Goal: Task Accomplishment & Management: Manage account settings

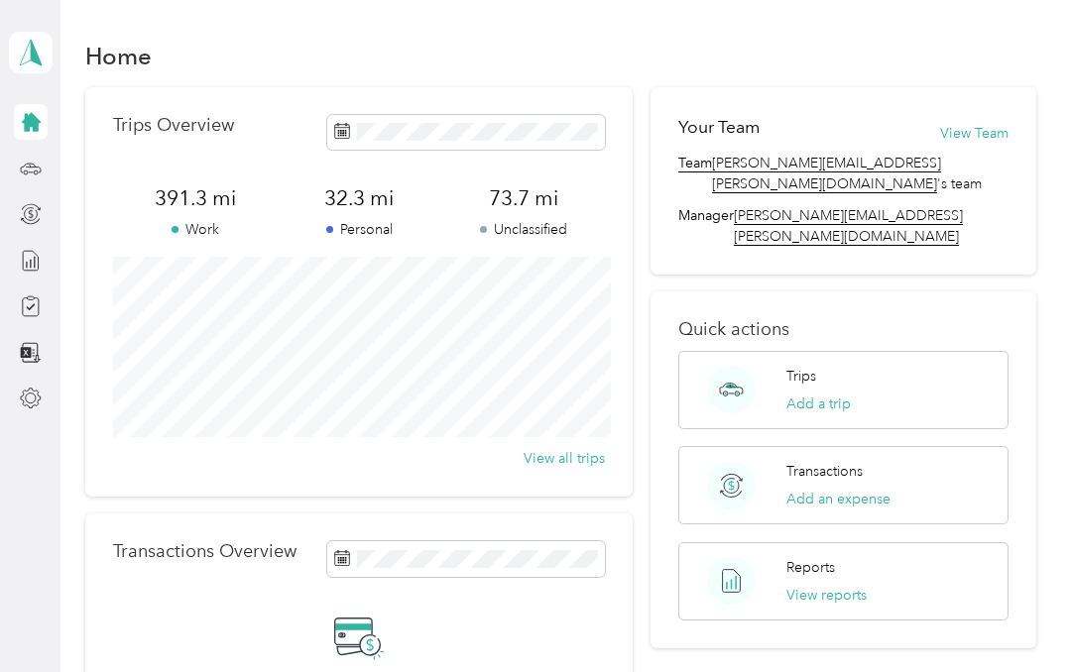
click at [33, 116] on icon at bounding box center [31, 122] width 19 height 19
click at [41, 129] on icon at bounding box center [31, 122] width 22 height 22
click at [25, 125] on icon at bounding box center [31, 122] width 19 height 19
click at [22, 52] on icon at bounding box center [31, 53] width 30 height 28
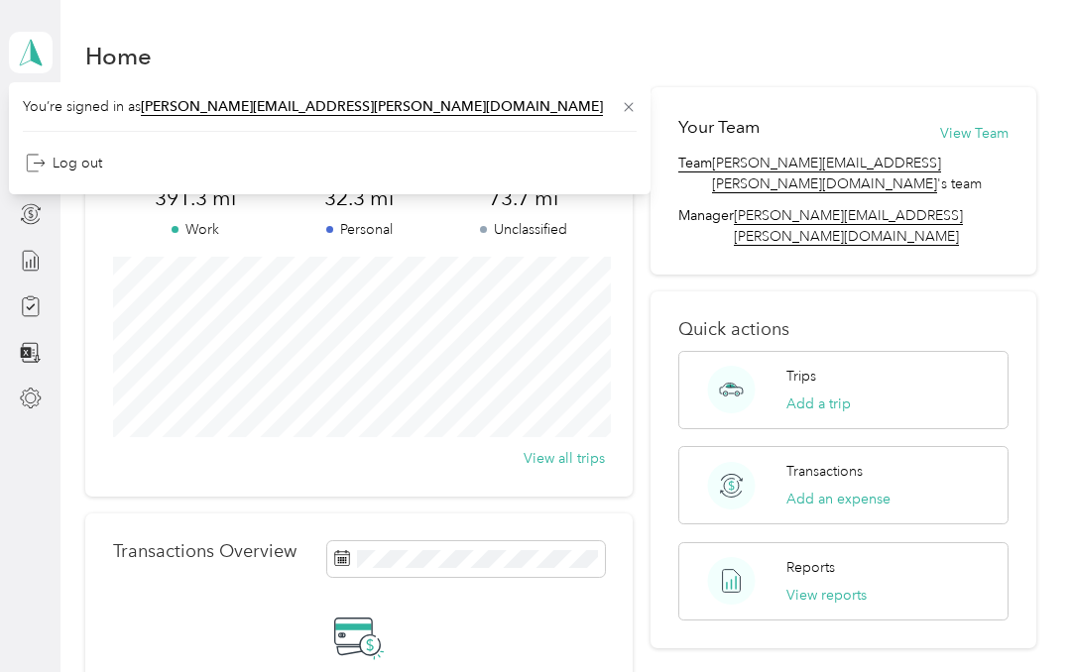
click at [52, 556] on aside "[PERSON_NAME] Personal dashboard" at bounding box center [30, 336] width 60 height 672
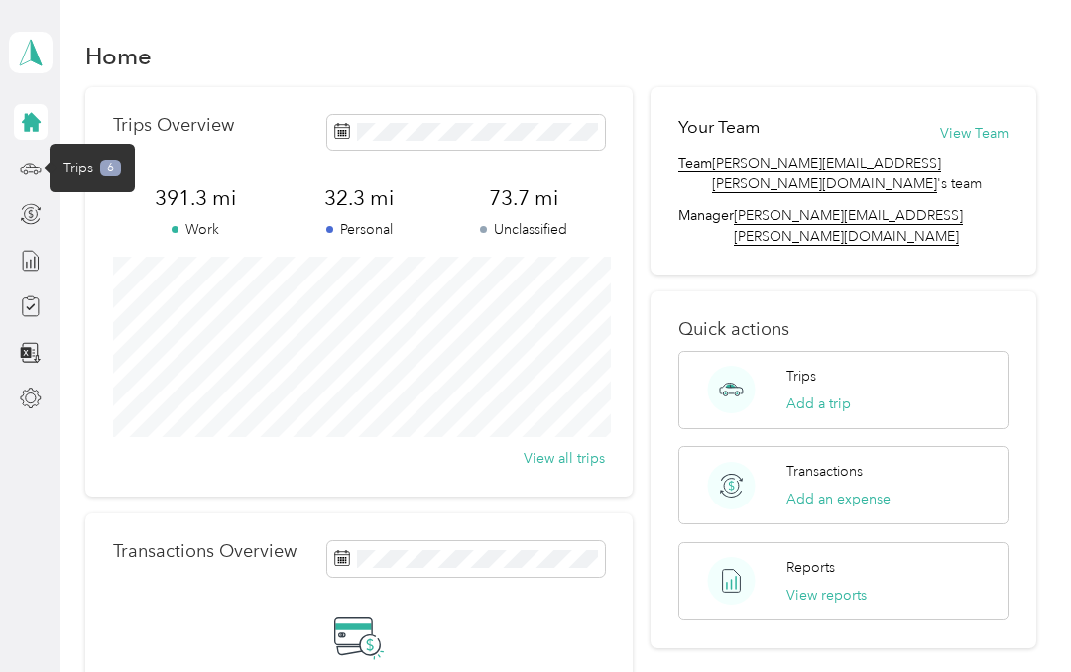
click at [94, 168] on div "Trips 6" at bounding box center [91, 168] width 57 height 21
click at [97, 172] on div "Trips 6" at bounding box center [91, 168] width 57 height 21
click at [24, 168] on icon at bounding box center [31, 169] width 22 height 22
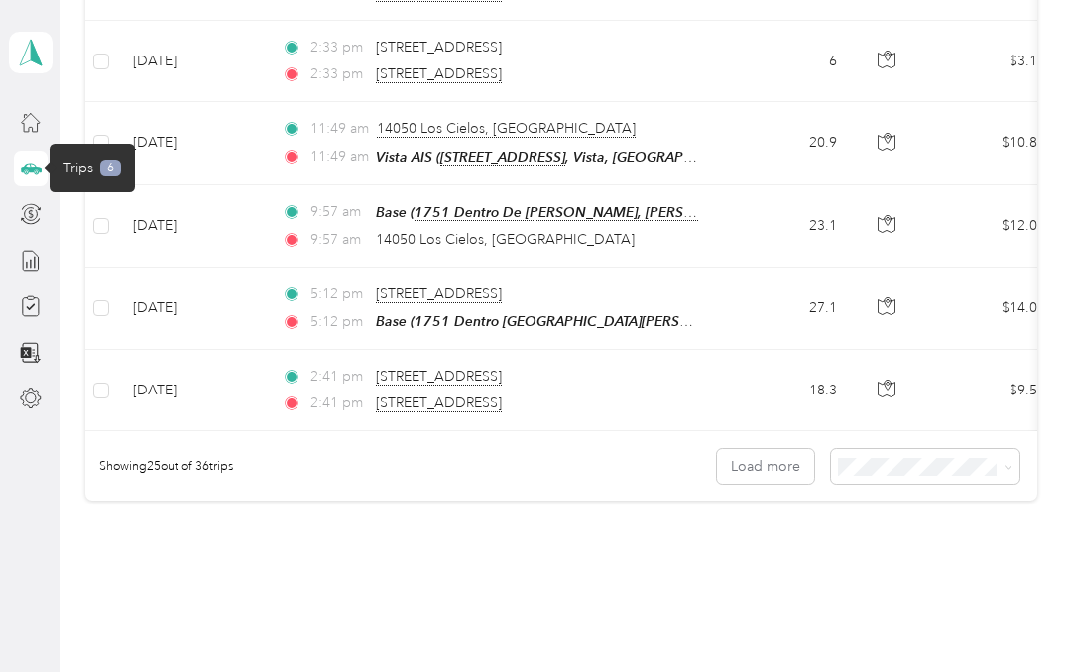
scroll to position [1964, 0]
click at [785, 450] on button "Load more" at bounding box center [765, 467] width 97 height 35
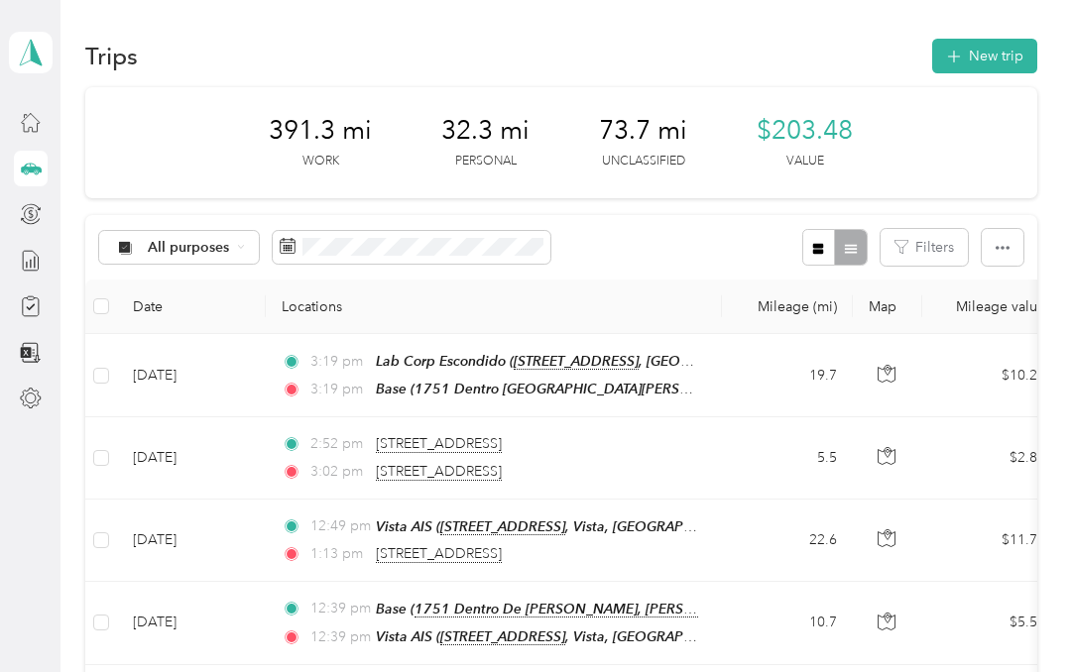
scroll to position [0, 0]
click at [194, 248] on span "All purposes" at bounding box center [189, 248] width 82 height 14
click at [246, 363] on li "Option Care Health" at bounding box center [194, 351] width 191 height 35
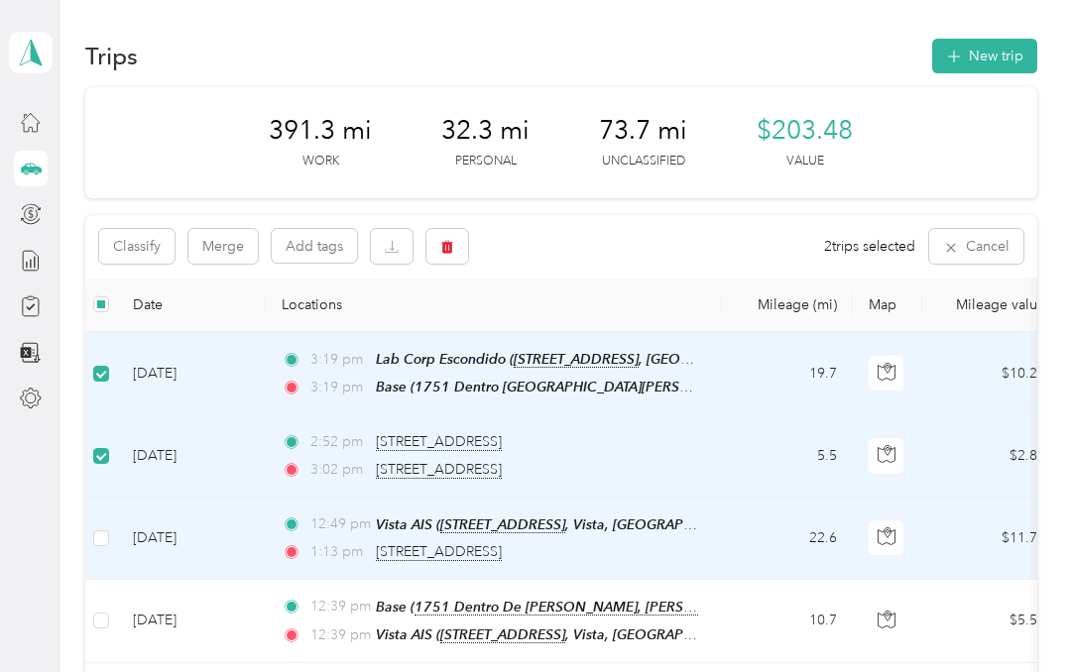
click at [109, 520] on td at bounding box center [101, 539] width 32 height 82
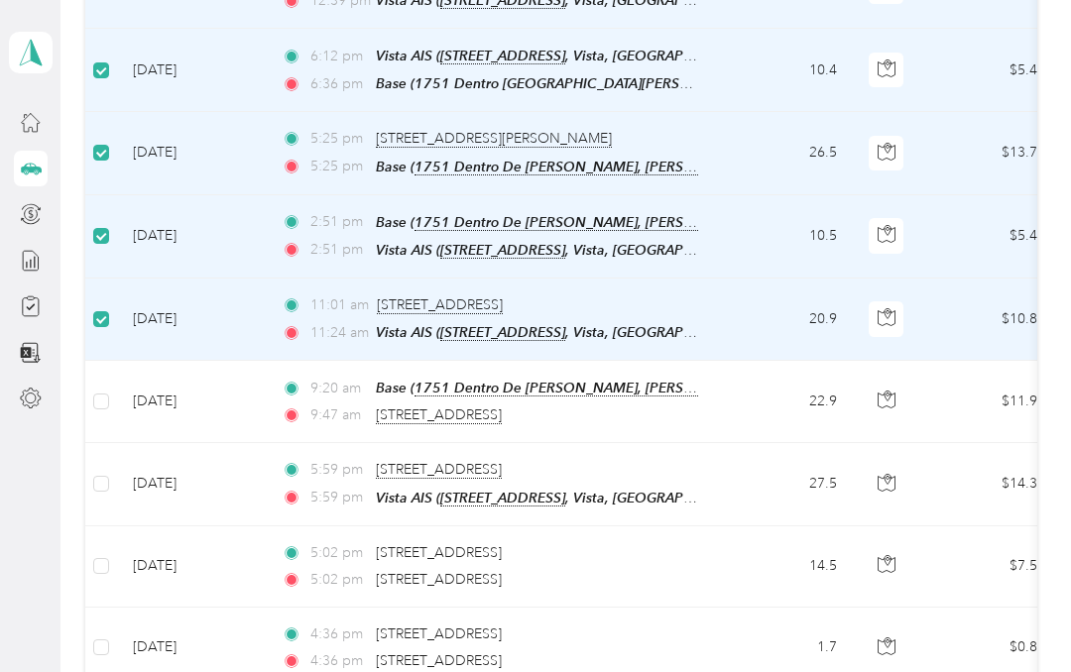
scroll to position [635, 0]
click at [121, 396] on td "[DATE]" at bounding box center [191, 401] width 149 height 82
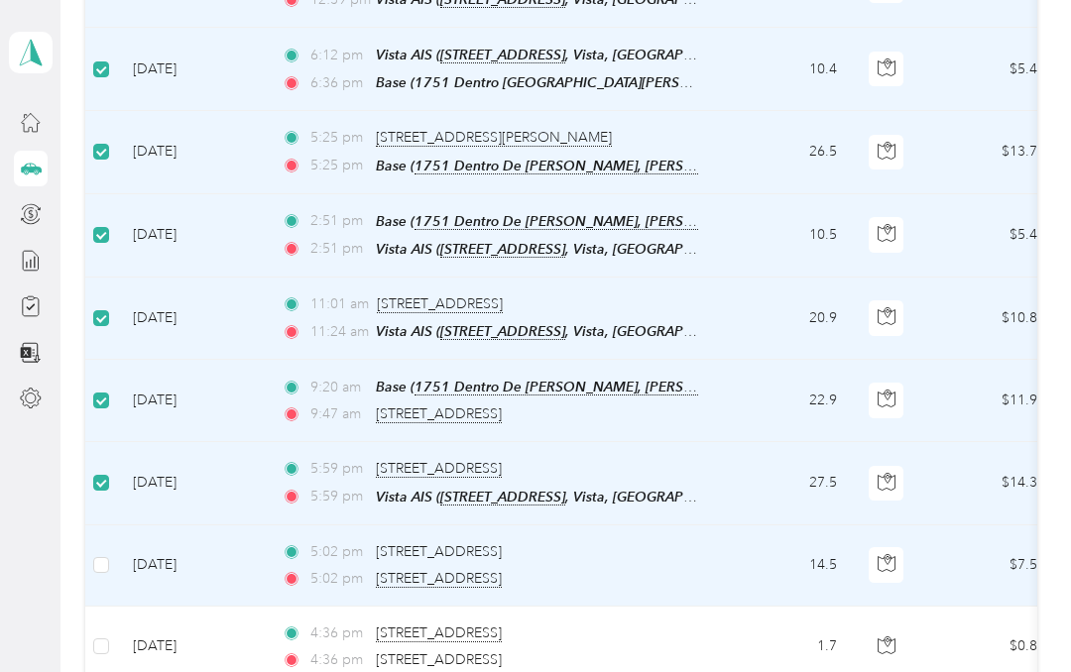
click at [109, 573] on td at bounding box center [101, 565] width 32 height 81
click at [107, 554] on label at bounding box center [101, 565] width 16 height 22
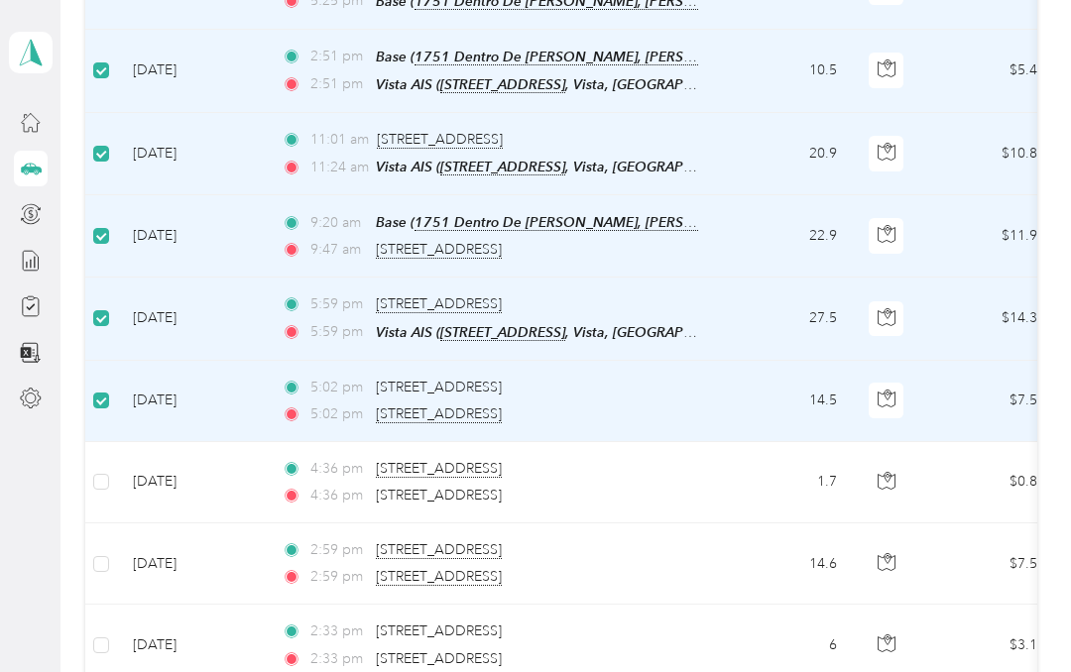
scroll to position [826, 0]
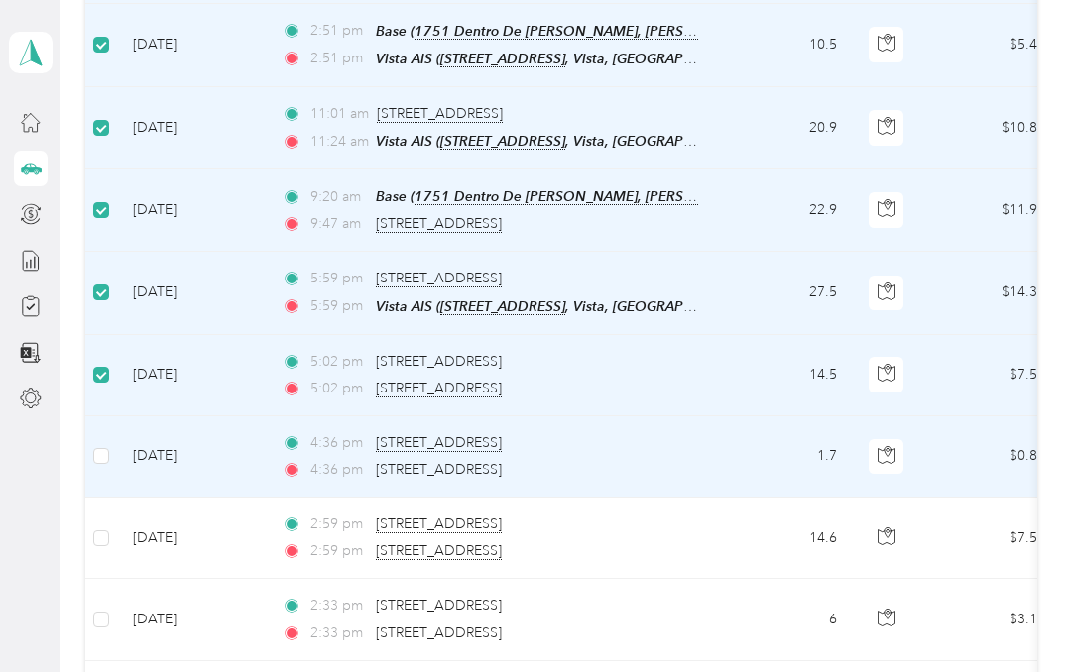
click at [119, 445] on td "[DATE]" at bounding box center [191, 456] width 149 height 81
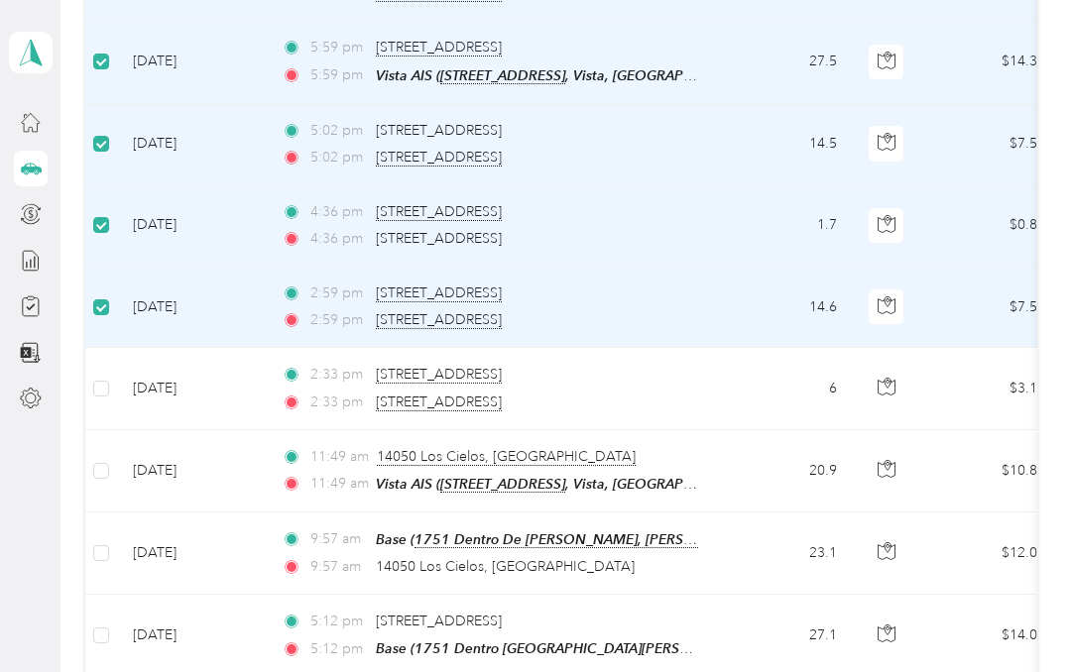
scroll to position [1071, 0]
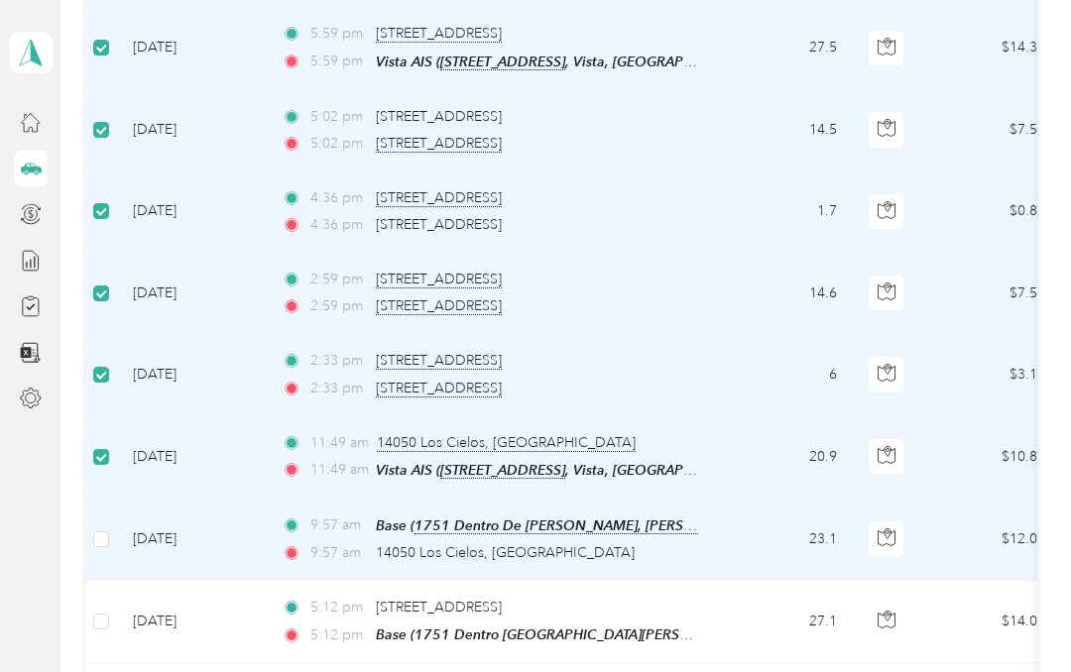
click at [115, 509] on td at bounding box center [101, 540] width 32 height 82
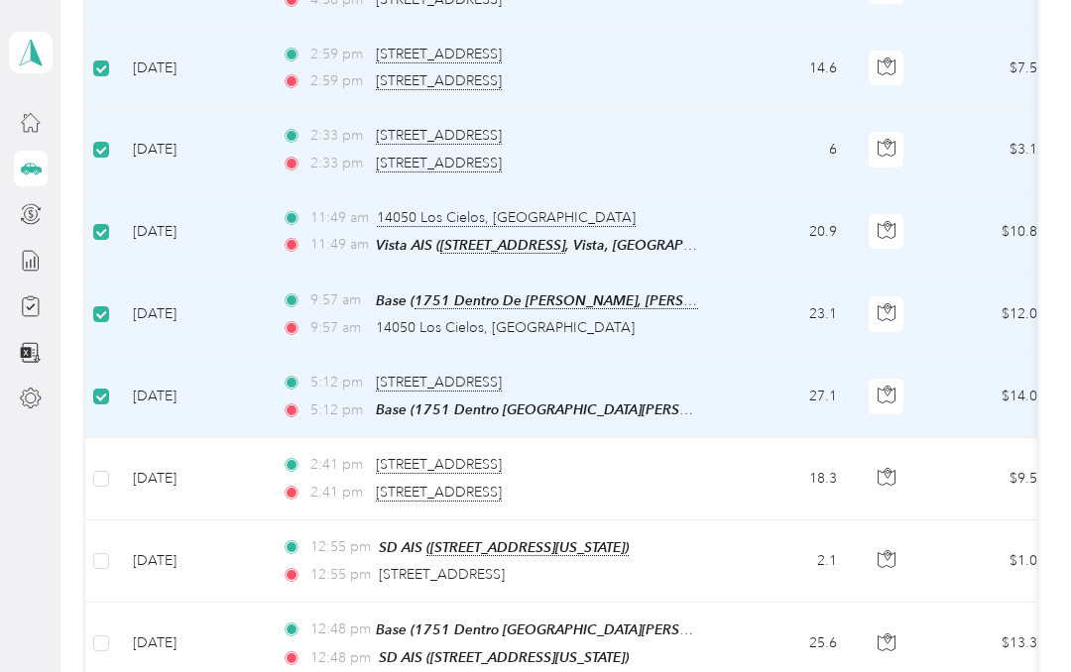
scroll to position [1348, 0]
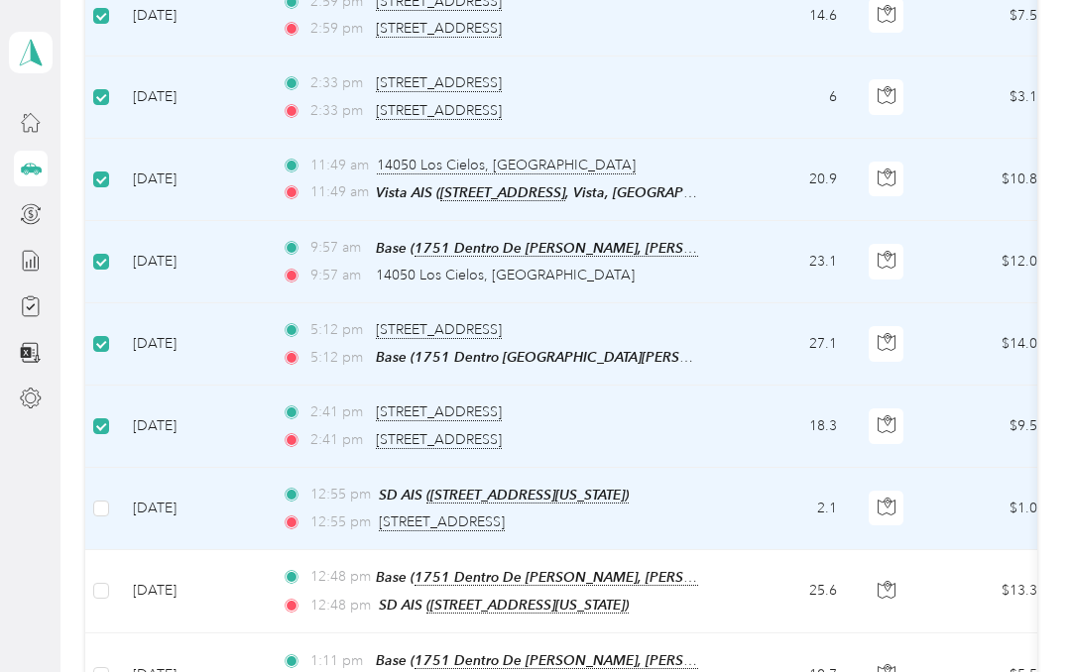
click at [107, 498] on label at bounding box center [101, 509] width 16 height 22
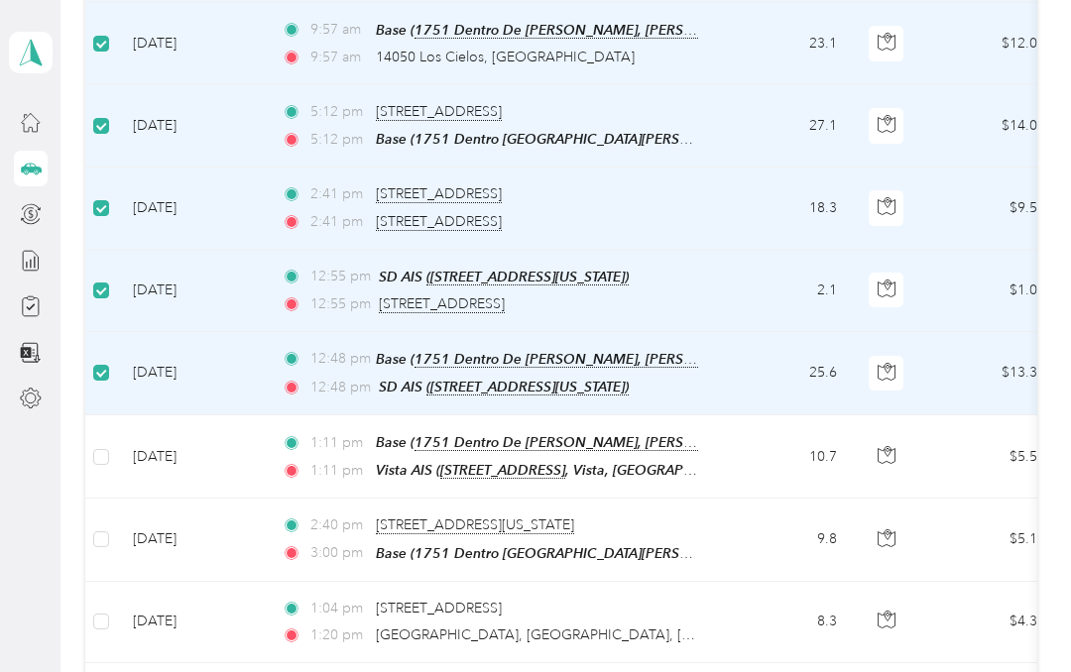
scroll to position [1599, 0]
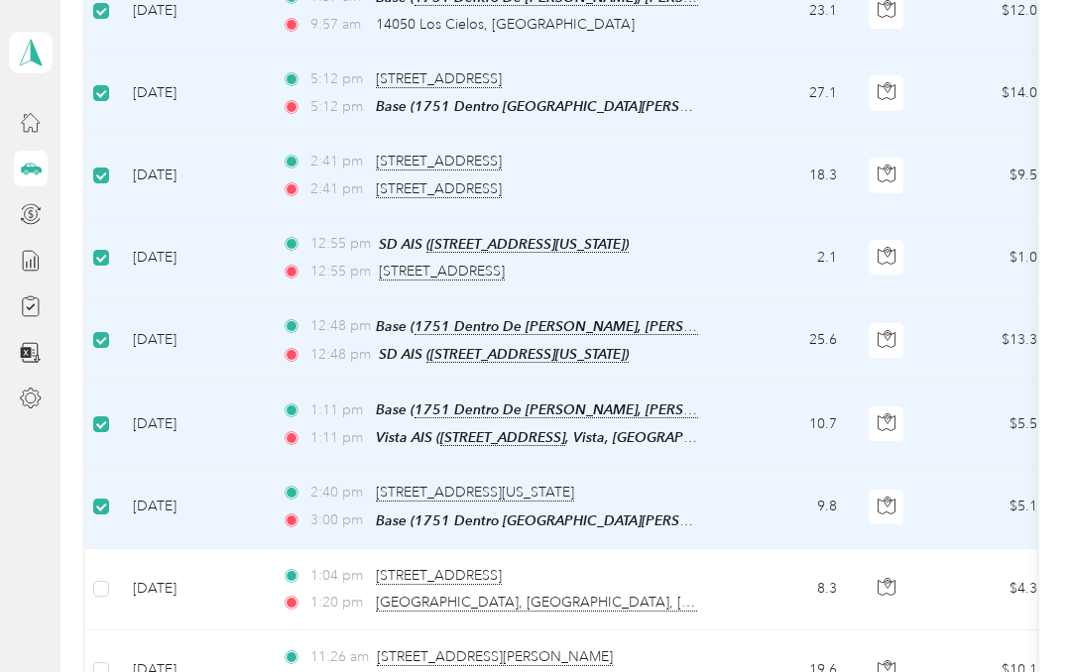
click at [113, 590] on td at bounding box center [101, 589] width 32 height 81
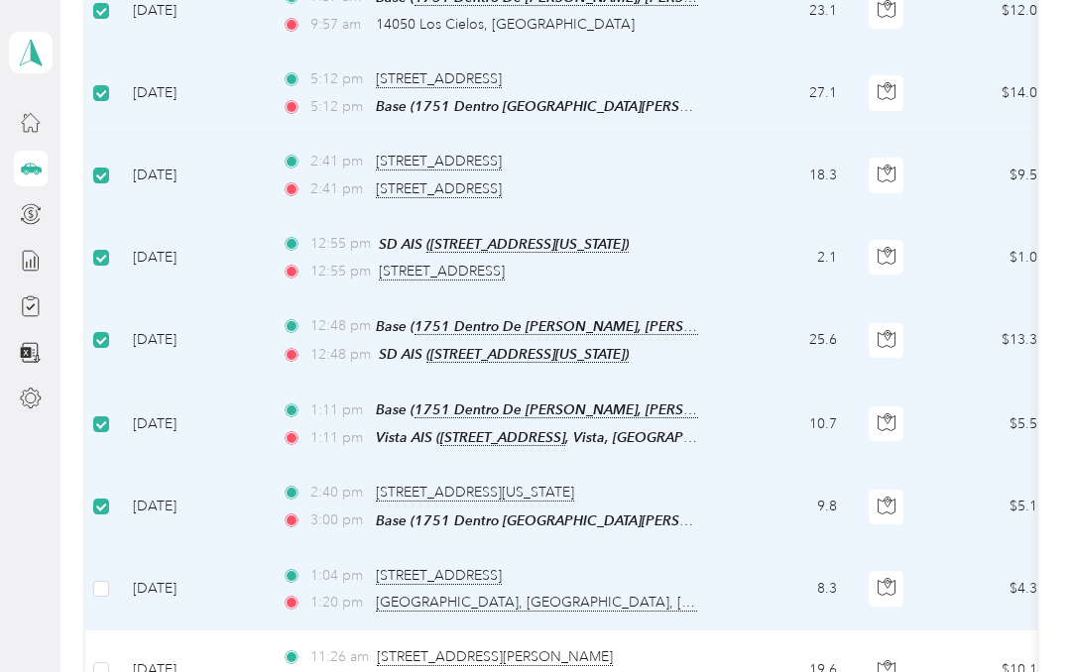
click at [108, 581] on span at bounding box center [101, 589] width 16 height 16
click at [258, 478] on td "[DATE]" at bounding box center [191, 507] width 149 height 82
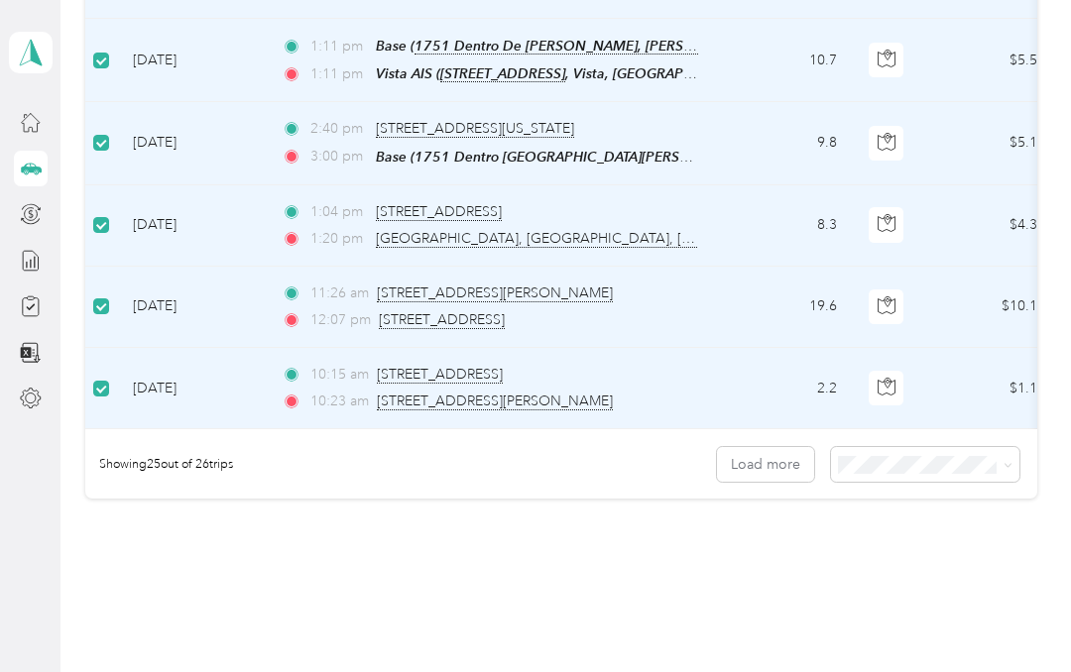
scroll to position [1962, 0]
click at [776, 451] on button "Load more" at bounding box center [765, 465] width 97 height 35
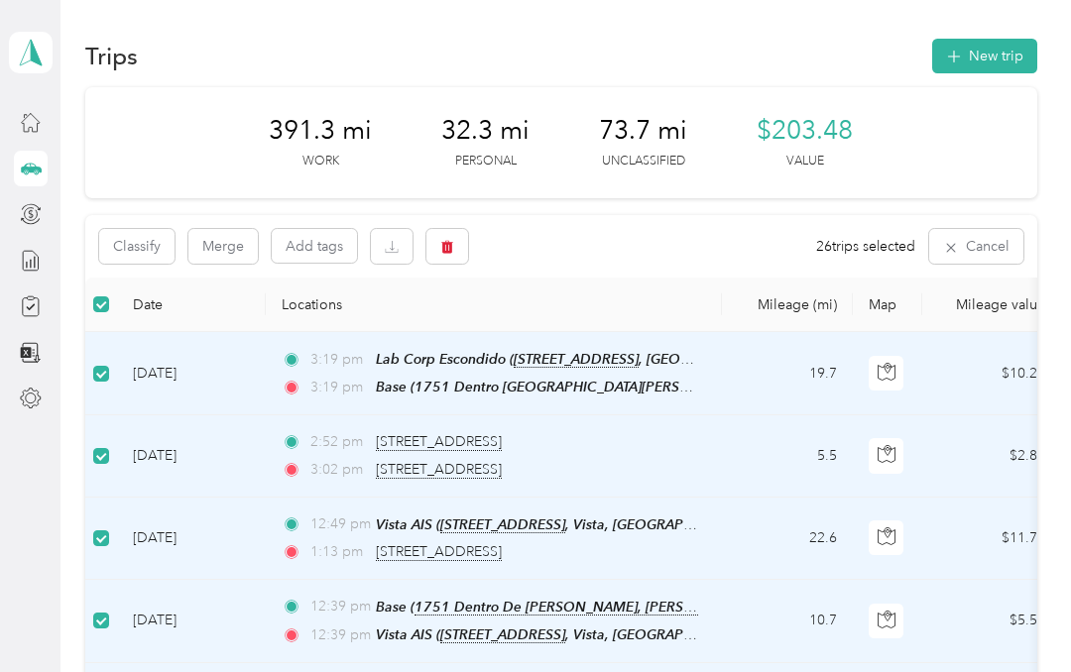
scroll to position [0, 0]
click at [128, 247] on button "Classify" at bounding box center [136, 246] width 75 height 35
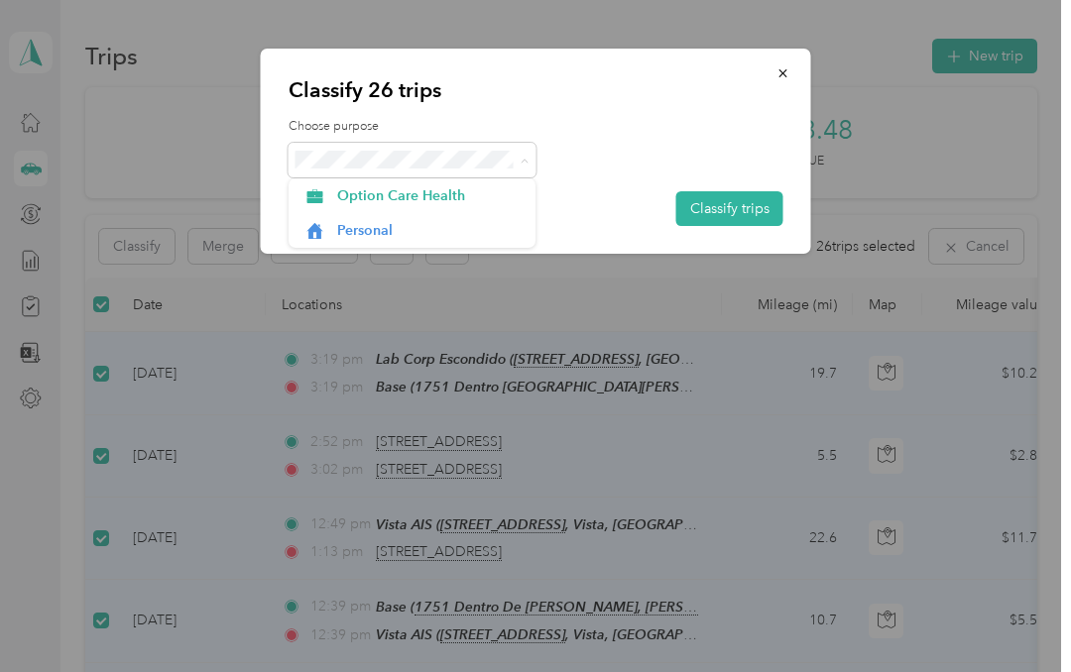
click at [474, 189] on span "Option Care Health" at bounding box center [429, 195] width 184 height 21
click at [769, 205] on button "Classify trips" at bounding box center [729, 208] width 107 height 35
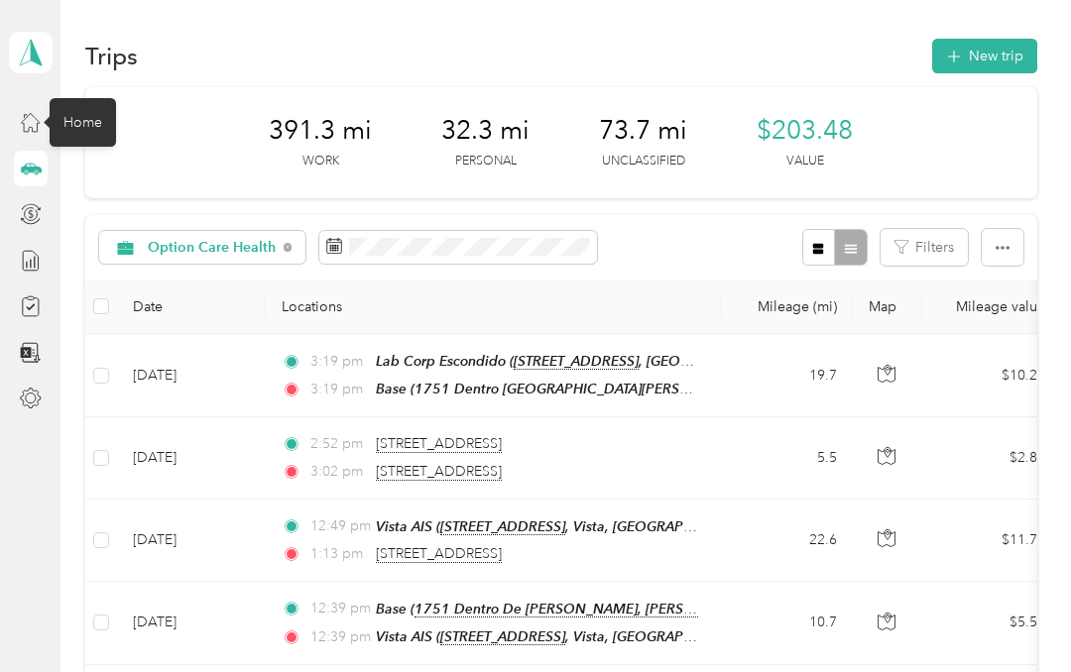
click at [68, 124] on div "Home" at bounding box center [83, 122] width 66 height 49
click at [99, 125] on div "Home" at bounding box center [83, 122] width 66 height 49
click at [93, 120] on div "Home" at bounding box center [83, 122] width 66 height 49
click at [38, 126] on icon at bounding box center [31, 122] width 22 height 22
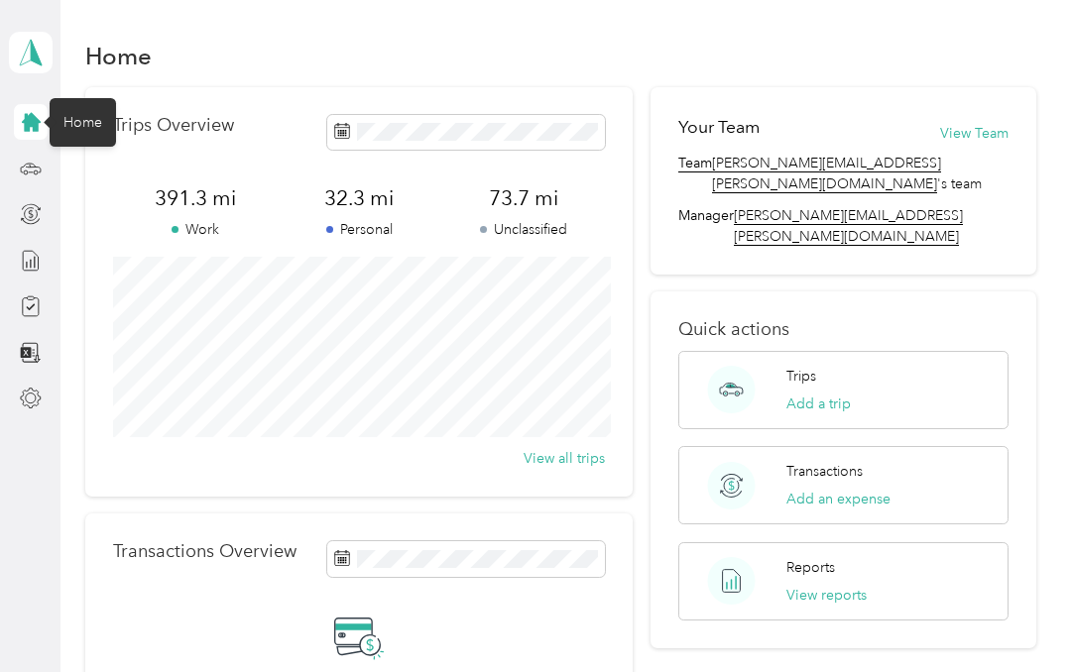
click at [845, 585] on button "View reports" at bounding box center [826, 595] width 80 height 21
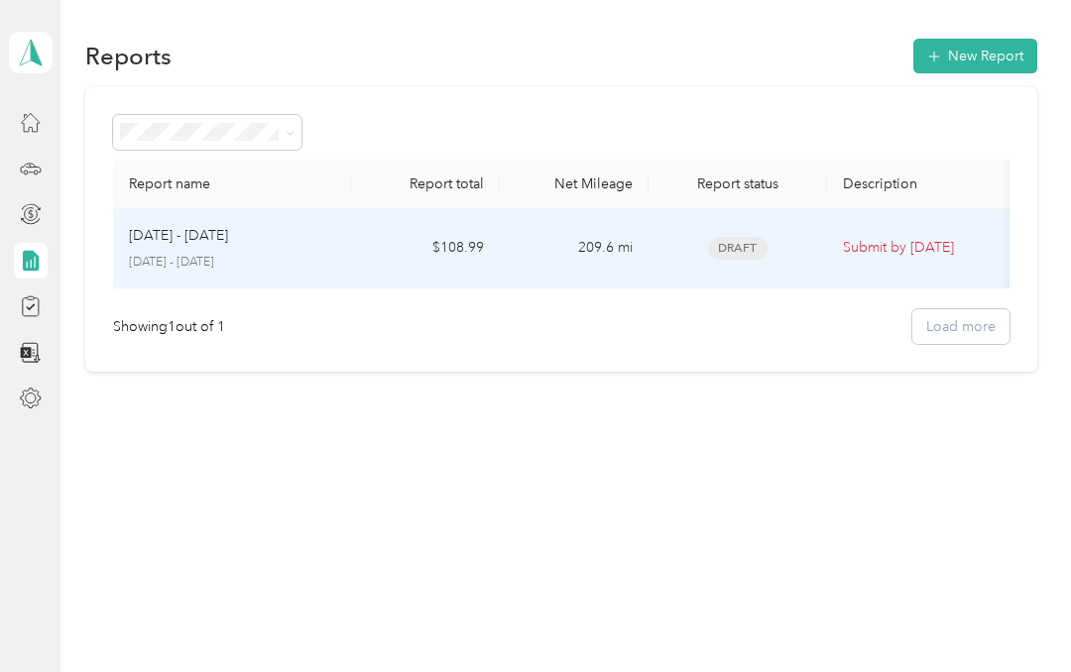
click at [170, 249] on div "[DATE] - [DATE] [DATE] - [DATE]" at bounding box center [232, 248] width 206 height 47
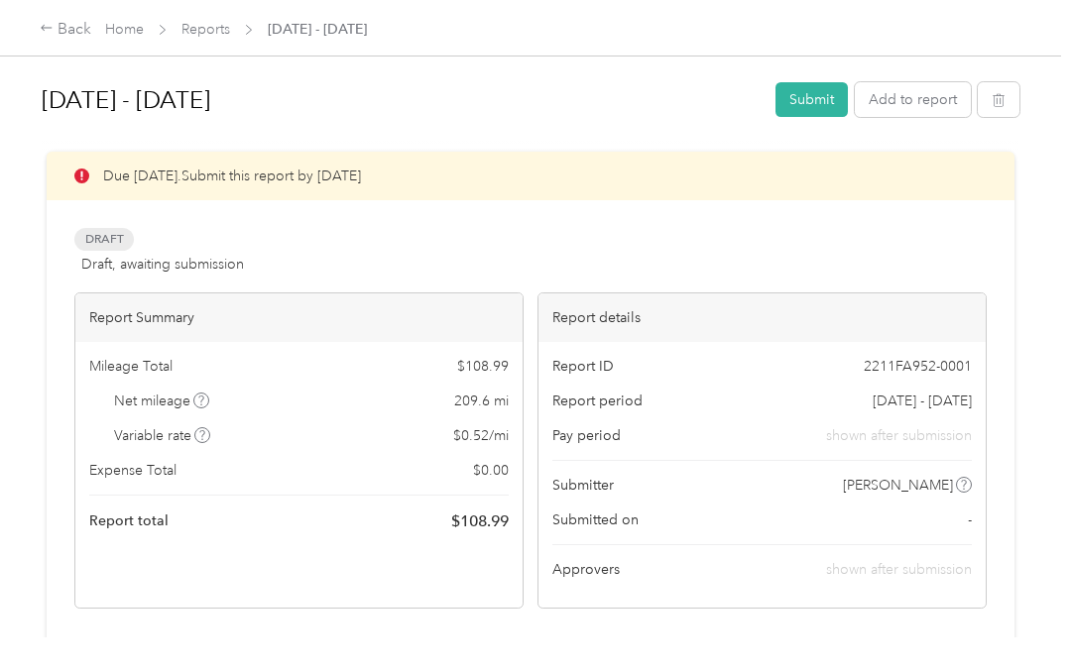
click at [827, 96] on button "Submit" at bounding box center [811, 99] width 72 height 35
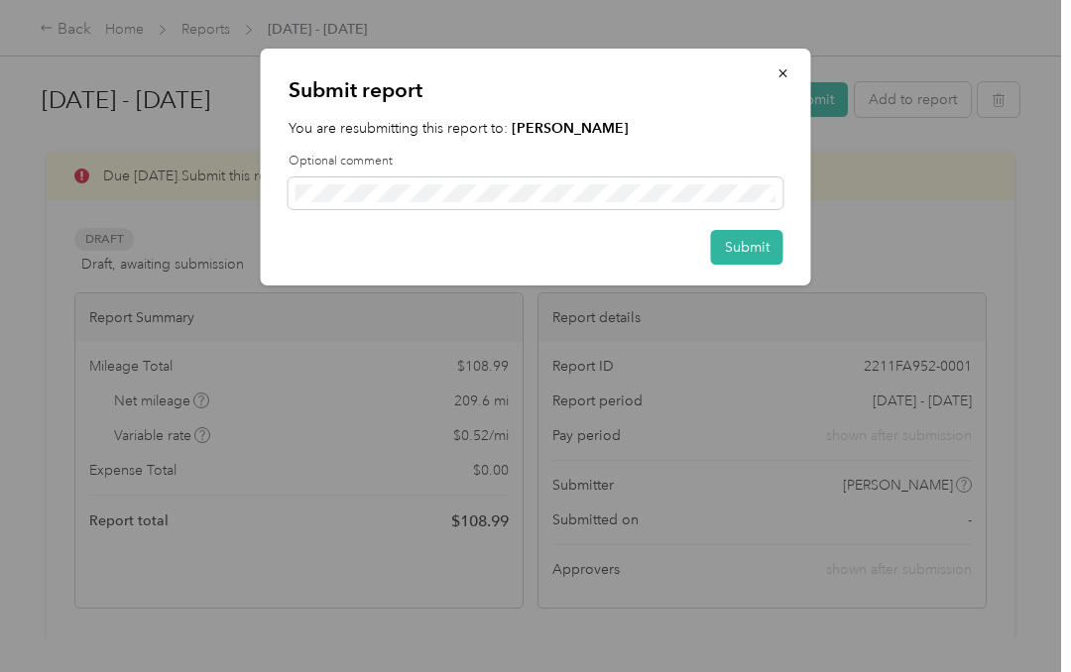
click at [754, 246] on button "Submit" at bounding box center [747, 247] width 72 height 35
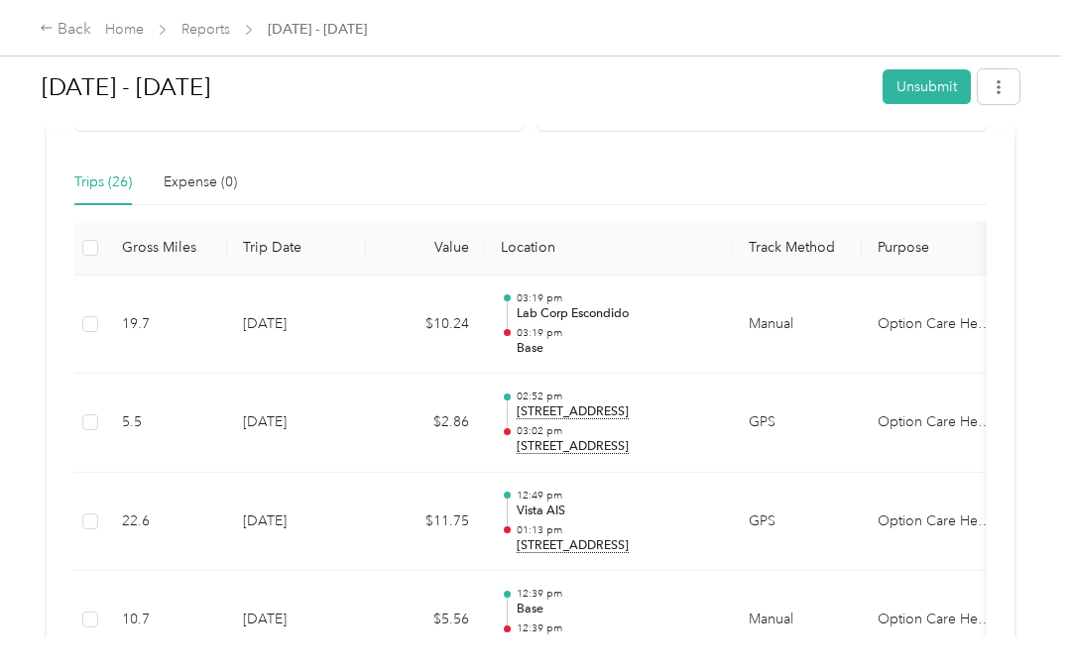
scroll to position [437, 0]
